Goal: Task Accomplishment & Management: Complete application form

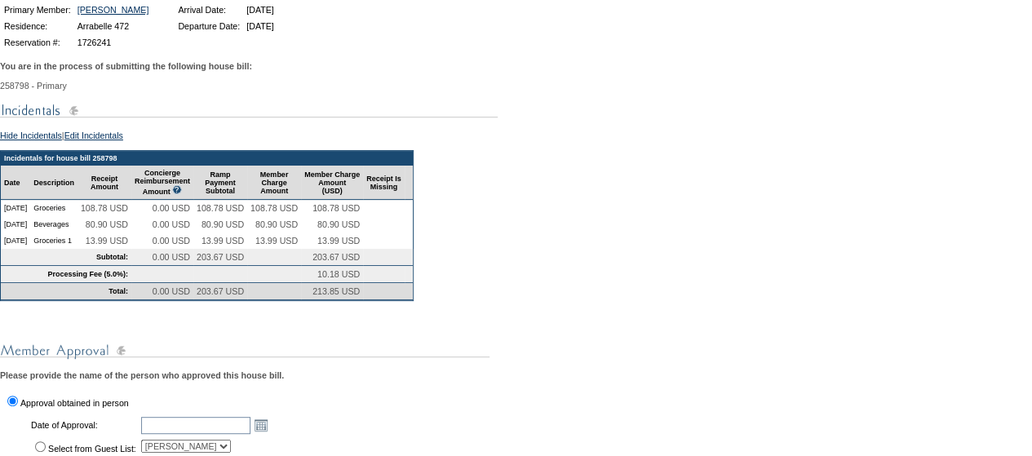
scroll to position [251, 0]
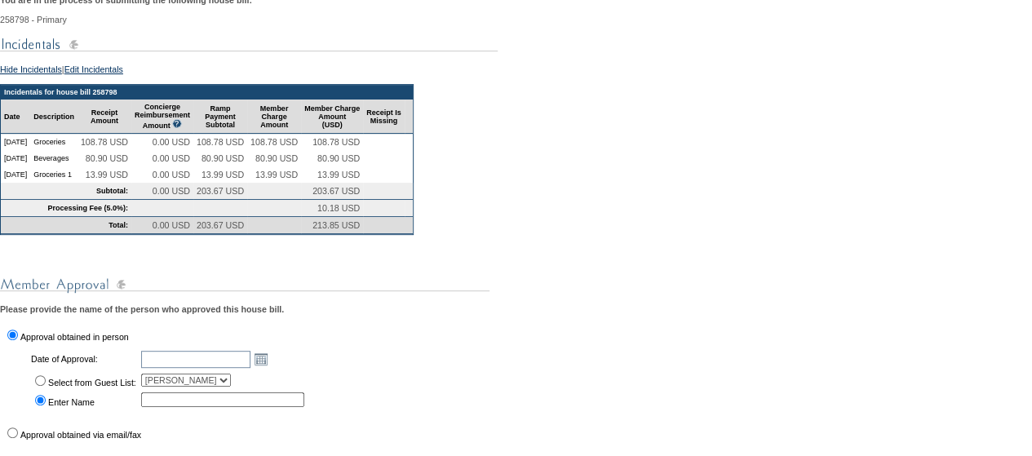
click at [66, 387] on label "Select from Guest List:" at bounding box center [92, 383] width 88 height 10
click at [46, 386] on input "Select from Guest List:" at bounding box center [40, 380] width 11 height 11
radio input "true"
click at [72, 407] on label "Enter Name" at bounding box center [71, 402] width 46 height 10
click at [46, 405] on input "Enter Name" at bounding box center [40, 400] width 11 height 11
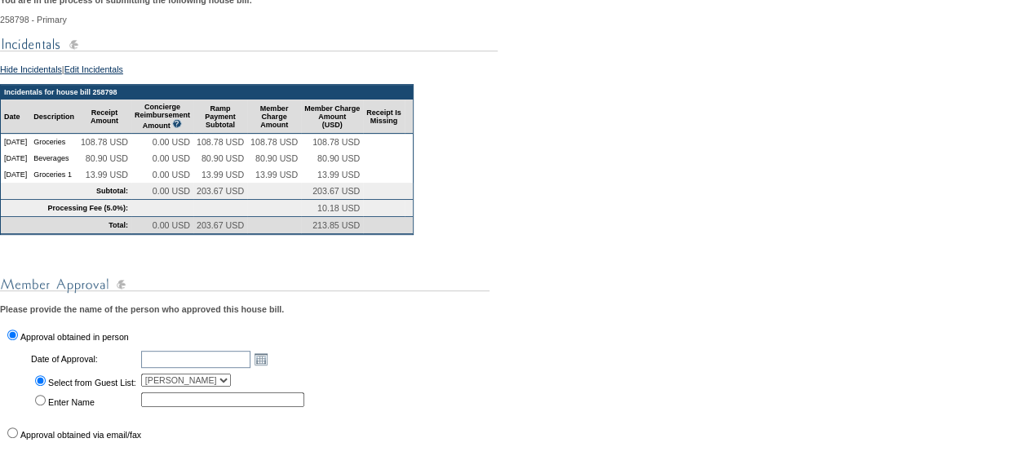
radio input "true"
click at [66, 440] on label "Approval obtained via email/fax" at bounding box center [80, 435] width 121 height 10
click at [18, 438] on input "Approval obtained via email/fax" at bounding box center [12, 432] width 11 height 11
radio input "true"
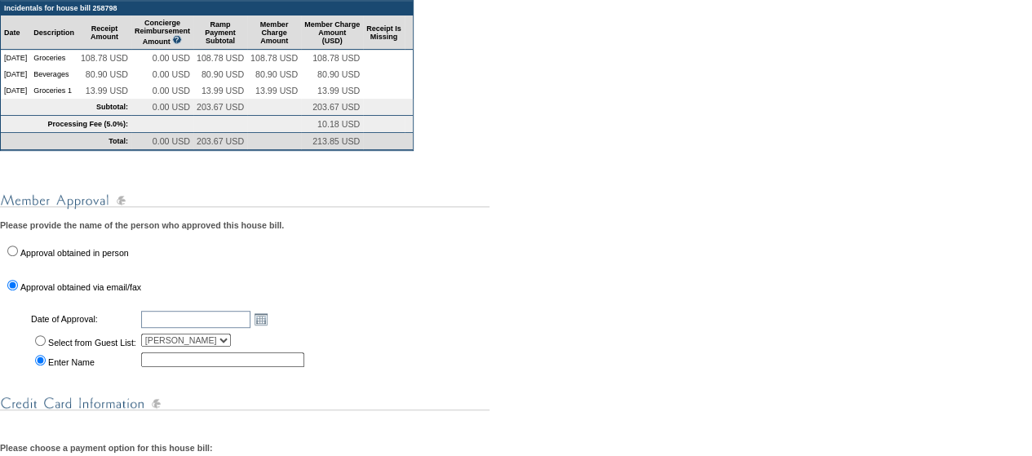
scroll to position [336, 0]
click at [201, 366] on input "text" at bounding box center [222, 359] width 163 height 15
type input "[PERSON_NAME]"
click at [270, 327] on link "Open the calendar popup." at bounding box center [261, 318] width 18 height 18
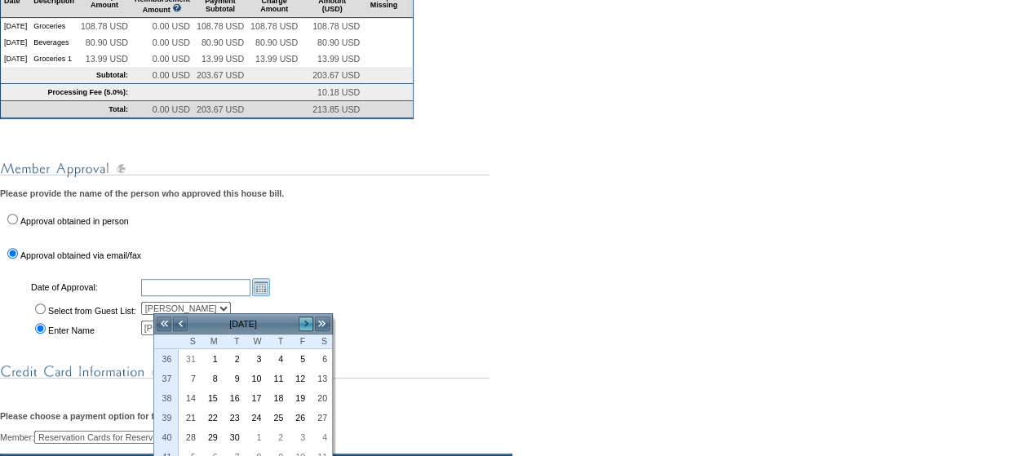
scroll to position [370, 0]
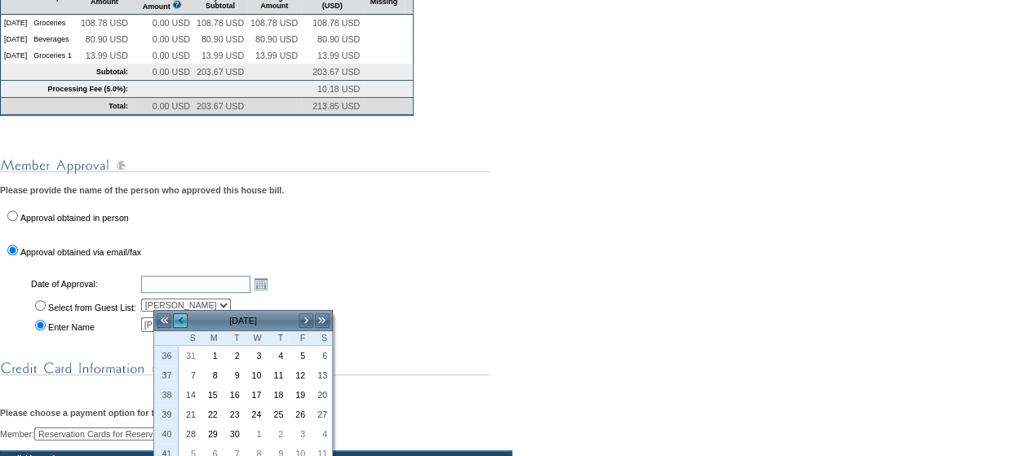
click at [185, 321] on link "<" at bounding box center [180, 320] width 16 height 16
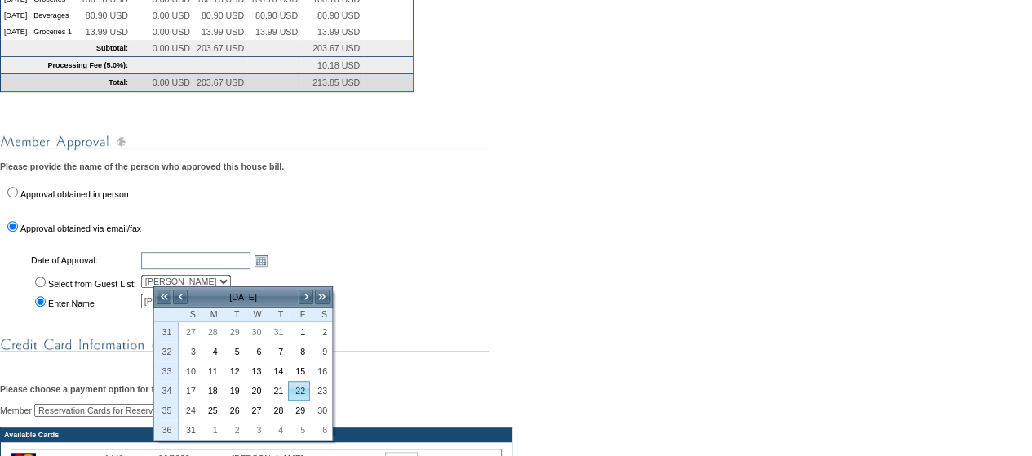
scroll to position [393, 0]
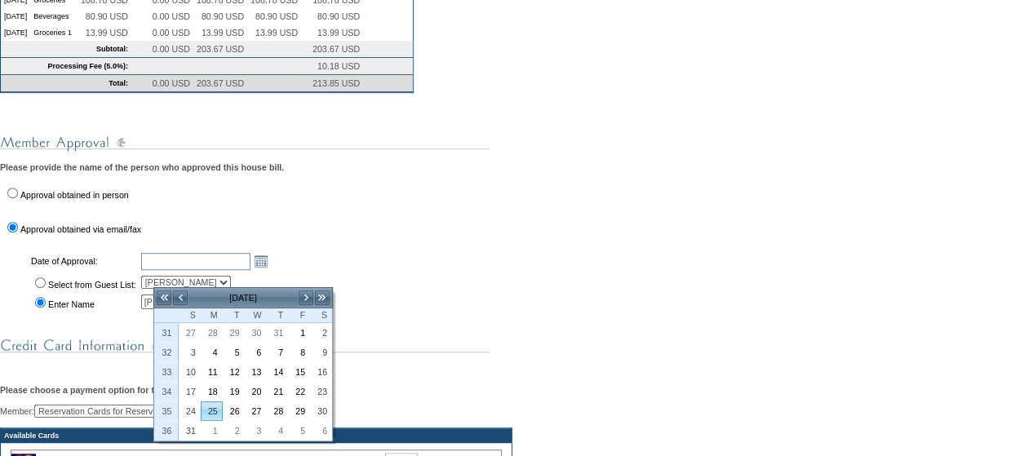
click at [217, 407] on link "25" at bounding box center [211, 411] width 20 height 18
type input "[DATE]"
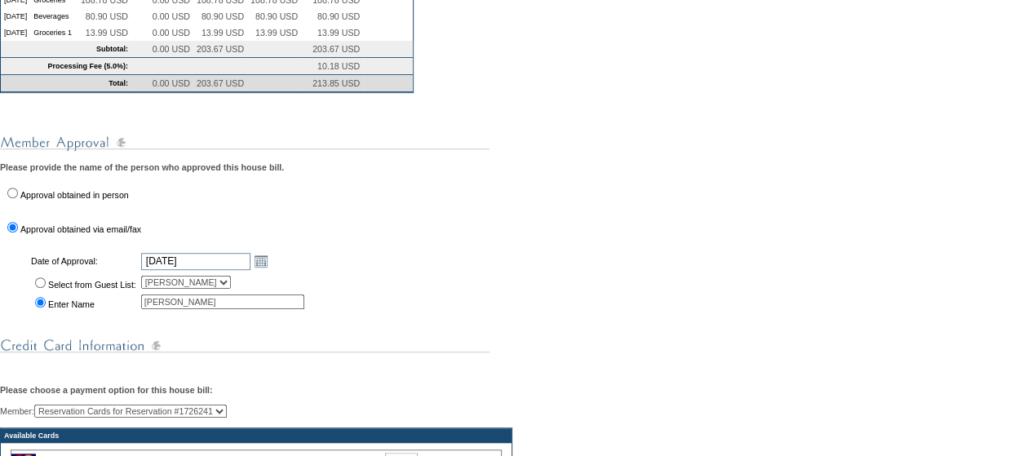
click at [398, 321] on div "You are in the process of submitting the following house bill: 258798 - Primary…" at bounding box center [516, 342] width 1032 height 999
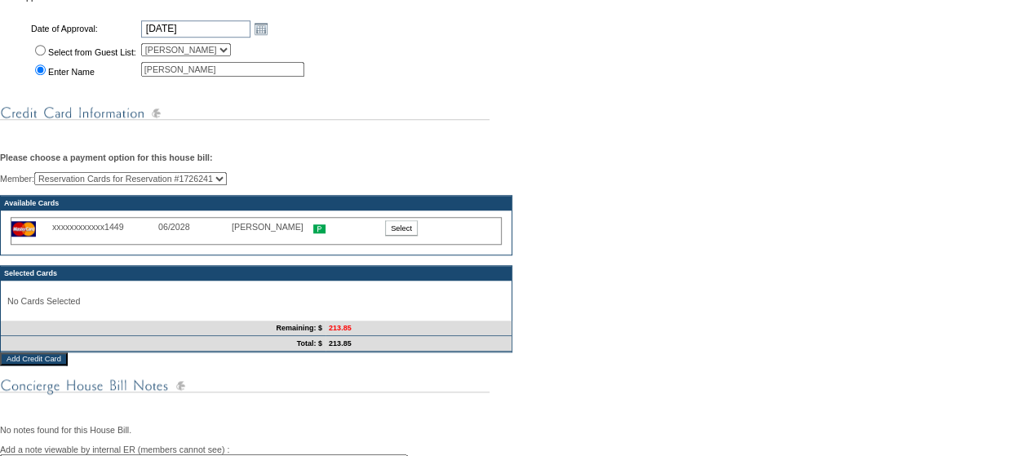
scroll to position [635, 0]
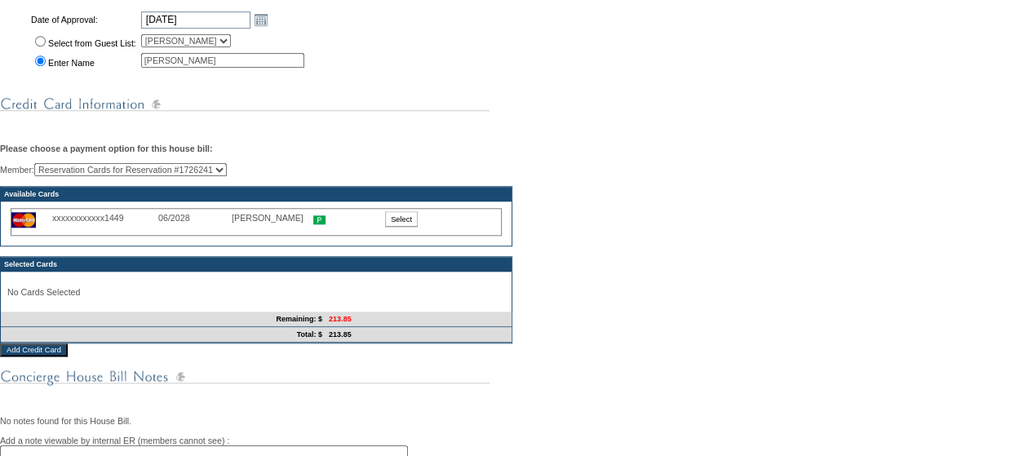
click at [403, 231] on div "xxxxxxxxxxxx1449 06/2028 [PERSON_NAME] 0.00 Select" at bounding box center [256, 222] width 491 height 28
click at [403, 227] on input "Select" at bounding box center [401, 218] width 33 height 15
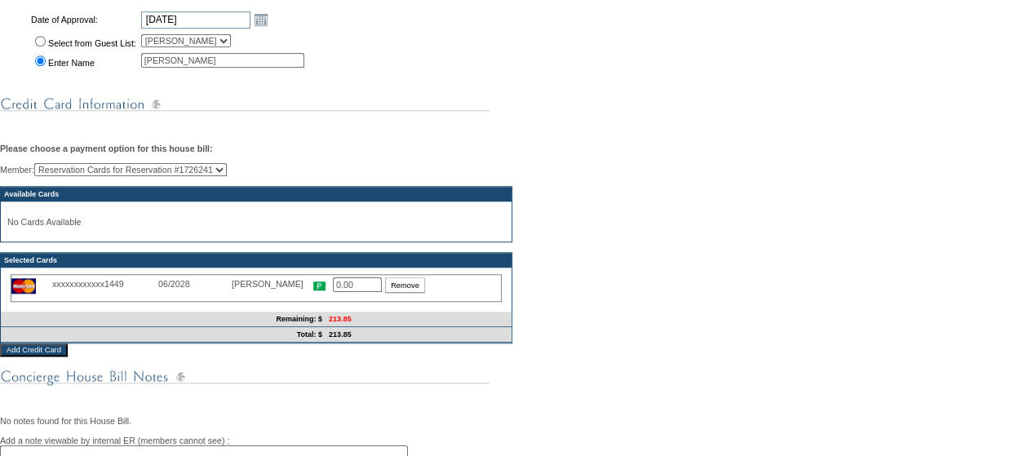
click at [361, 292] on input "0.00" at bounding box center [357, 284] width 49 height 15
type input "213.85"
click at [548, 316] on div "Member: Reservation Cards for Reservation #1726241 [PERSON_NAME] (Primary) [PER…" at bounding box center [516, 253] width 1032 height 180
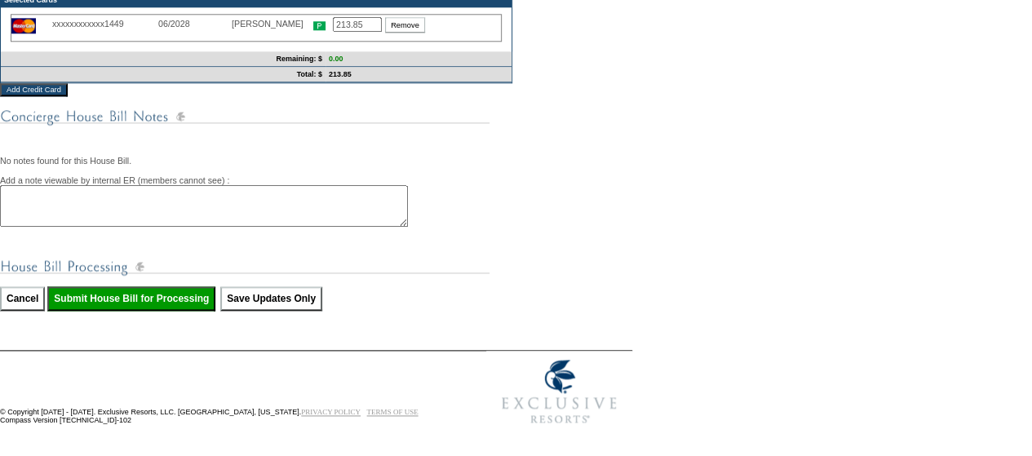
scroll to position [919, 0]
click at [190, 311] on input "Submit House Bill for Processing" at bounding box center [131, 298] width 168 height 24
type input "Processing..."
